Goal: Navigation & Orientation: Go to known website

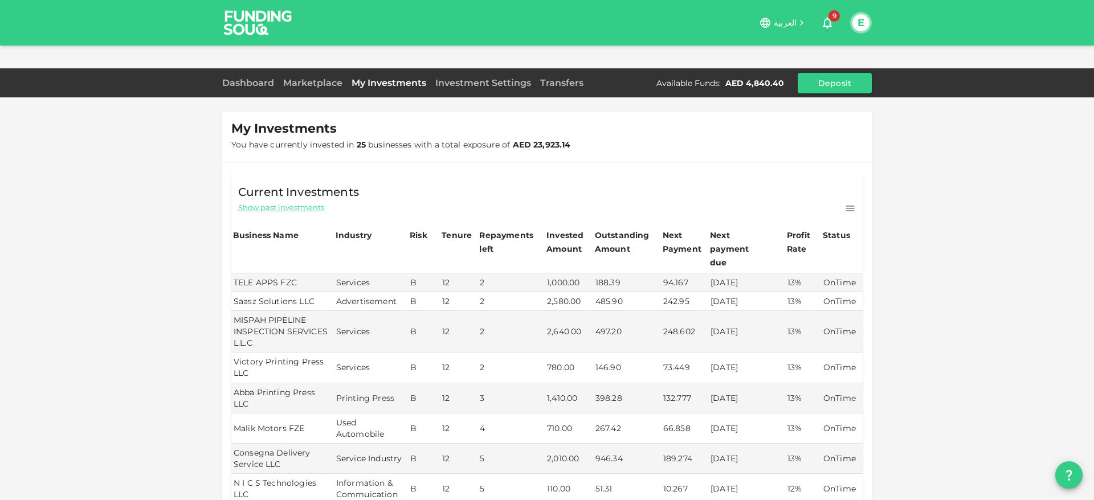
click at [791, 18] on span "العربية" at bounding box center [785, 23] width 23 height 10
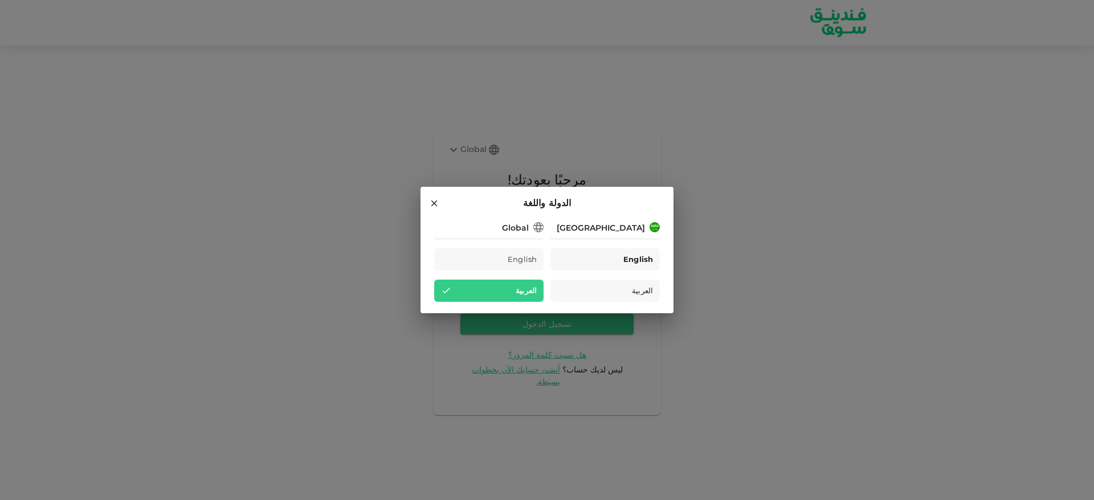
click at [582, 266] on div "English" at bounding box center [605, 260] width 109 height 22
